Goal: Task Accomplishment & Management: Manage account settings

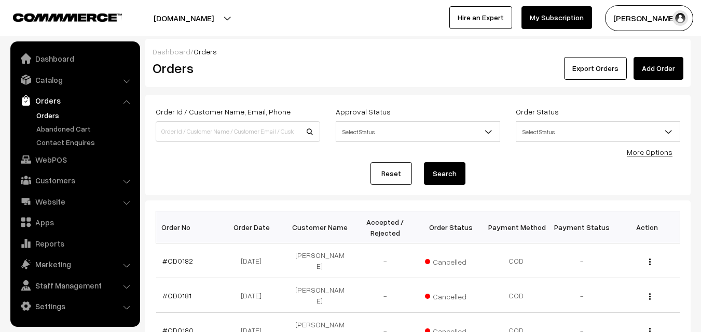
click at [645, 17] on button "[PERSON_NAME]" at bounding box center [649, 18] width 88 height 26
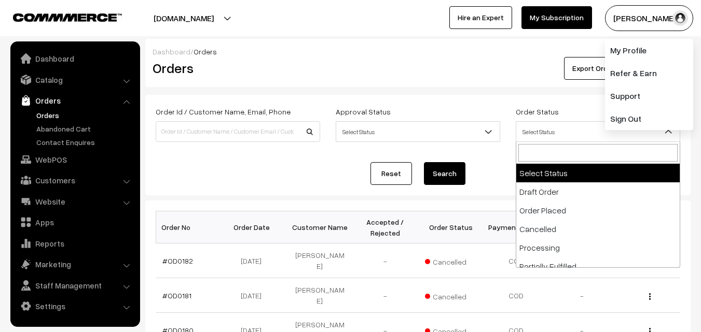
drag, startPoint x: 620, startPoint y: 130, endPoint x: 620, endPoint y: 122, distance: 8.3
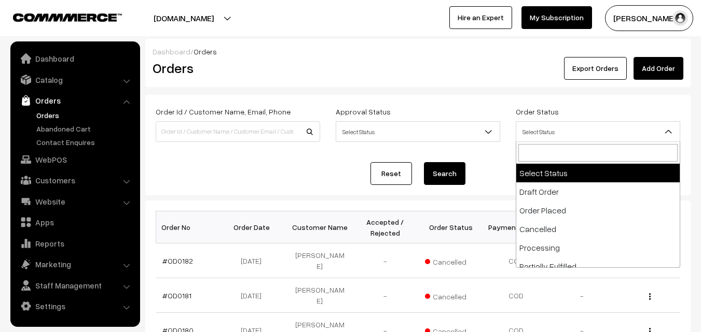
click at [637, 12] on button "[PERSON_NAME]" at bounding box center [649, 18] width 88 height 26
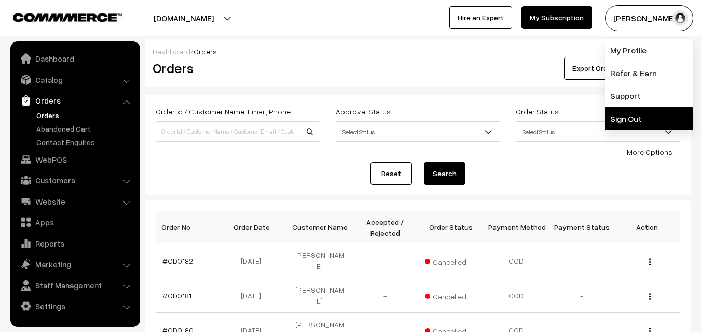
click at [633, 109] on link "Sign Out" at bounding box center [649, 118] width 88 height 23
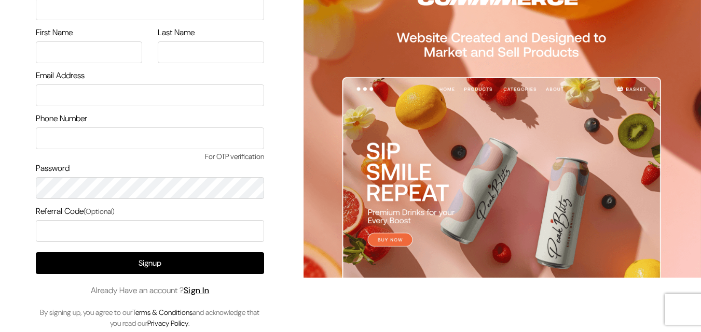
scroll to position [60, 0]
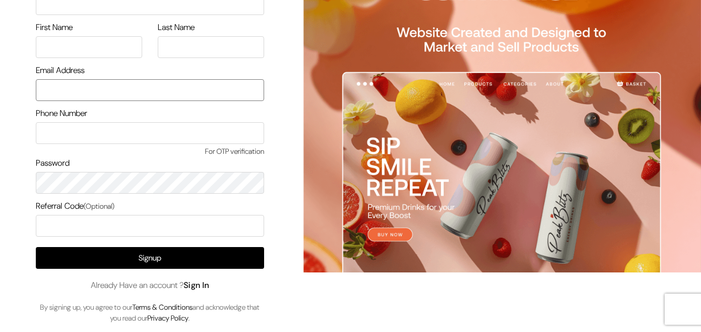
type input "uppadasarees999@gmail.com"
click at [201, 287] on link "Sign In" at bounding box center [197, 285] width 26 height 11
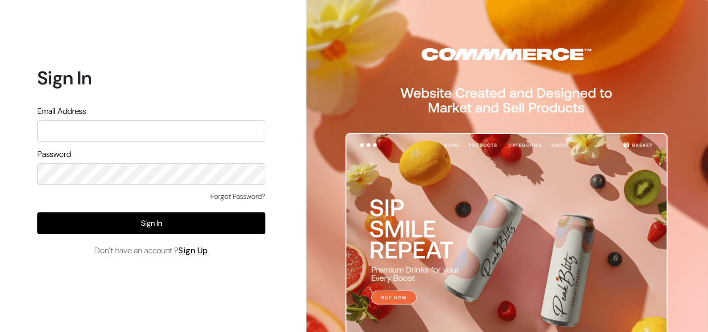
type input "[EMAIL_ADDRESS][DOMAIN_NAME]"
drag, startPoint x: 146, startPoint y: 133, endPoint x: 121, endPoint y: 133, distance: 24.4
click at [121, 133] on input "[EMAIL_ADDRESS][DOMAIN_NAME]" at bounding box center [151, 131] width 228 height 22
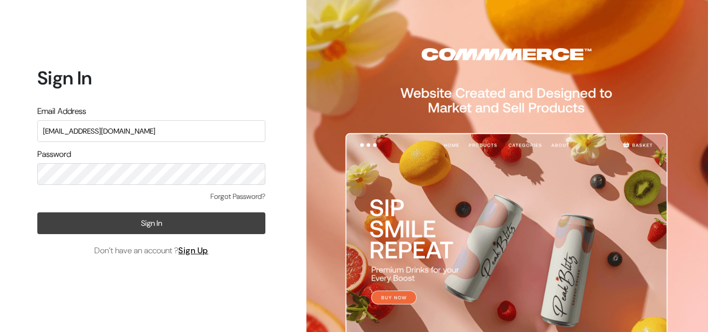
click at [105, 226] on button "Sign In" at bounding box center [151, 224] width 228 height 22
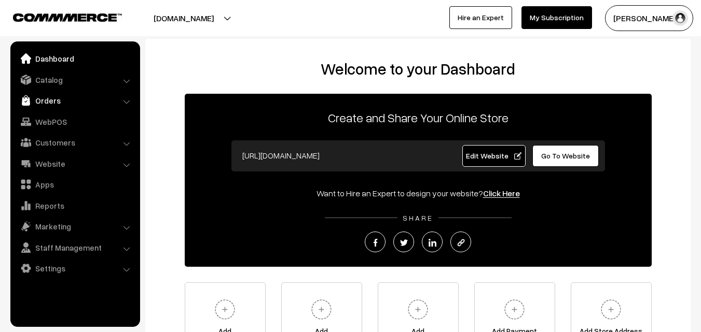
click at [64, 102] on link "Orders" at bounding box center [74, 100] width 123 height 19
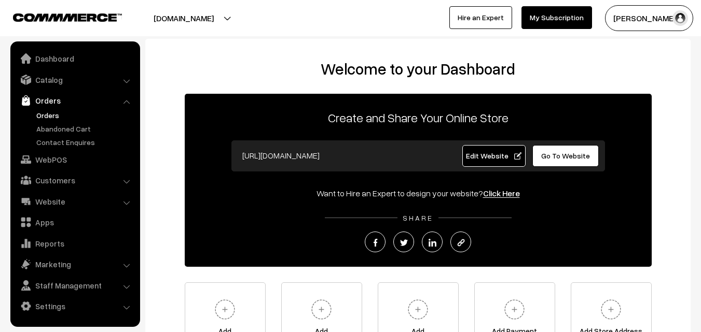
click at [53, 114] on link "Orders" at bounding box center [85, 115] width 103 height 11
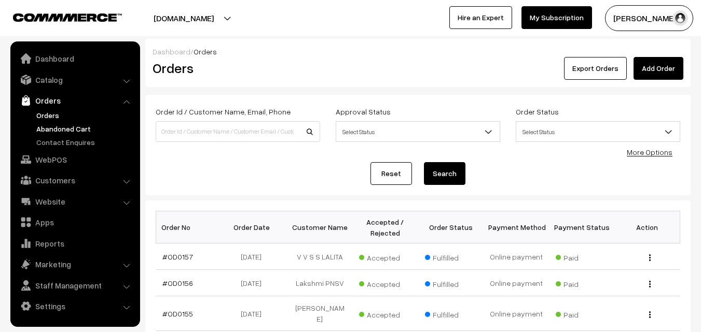
click at [56, 128] on link "Abandoned Cart" at bounding box center [85, 128] width 103 height 11
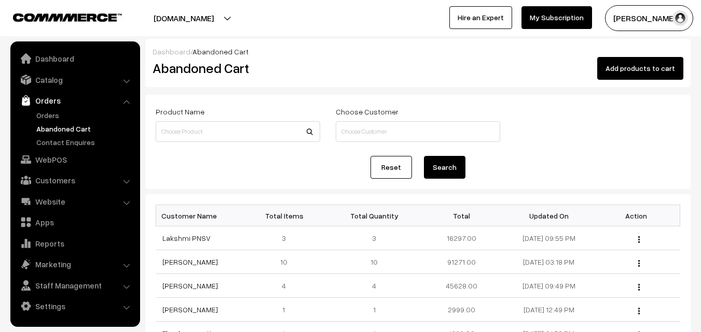
click at [61, 125] on link "Abandoned Cart" at bounding box center [85, 128] width 103 height 11
click at [57, 114] on link "Orders" at bounding box center [85, 115] width 103 height 11
